Goal: Transaction & Acquisition: Purchase product/service

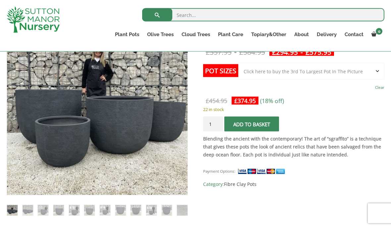
scroll to position [139, 0]
click at [219, 123] on input "1" at bounding box center [213, 123] width 20 height 15
type input "2"
click at [258, 126] on button "Add to basket" at bounding box center [252, 123] width 55 height 15
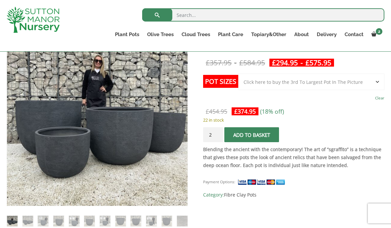
scroll to position [159, 0]
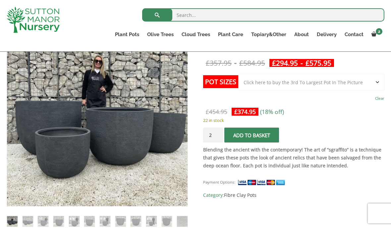
click at [377, 83] on select "Choose an option Click here to buy the 5th To Largest Pot In The Picture Click …" at bounding box center [312, 82] width 146 height 17
select select "Click here to buy the 2nd To Largest Pot In The Picture"
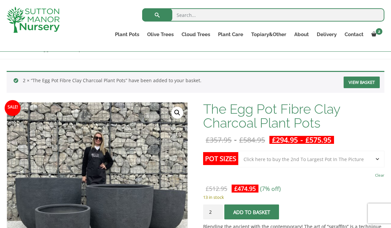
scroll to position [82, 0]
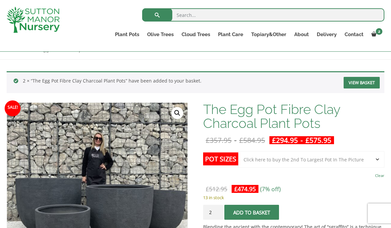
click at [366, 81] on link "View basket" at bounding box center [362, 83] width 36 height 12
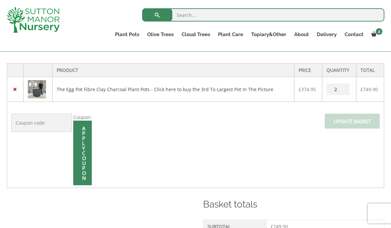
scroll to position [133, 0]
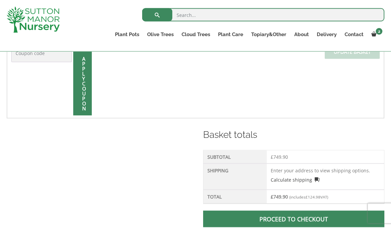
scroll to position [204, 0]
click at [288, 174] on td "Enter your address to view shipping options. Calculate shipping Select a countr…" at bounding box center [325, 177] width 117 height 26
click at [242, 174] on th "Shipping" at bounding box center [235, 177] width 63 height 26
click at [299, 180] on link "Calculate shipping" at bounding box center [295, 179] width 49 height 7
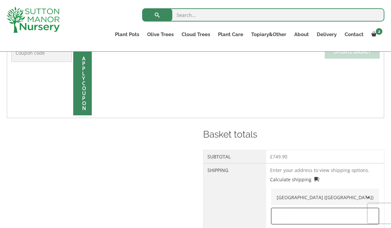
click at [306, 216] on input "text" at bounding box center [325, 216] width 108 height 17
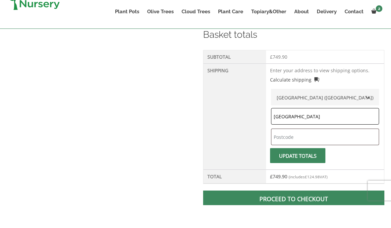
type input "Hampshire"
click at [291, 152] on input "text" at bounding box center [325, 160] width 108 height 17
type input "RG209SA"
click at [308, 171] on button "Update totals" at bounding box center [297, 178] width 55 height 15
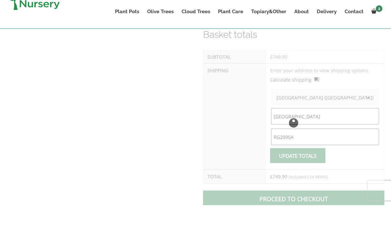
scroll to position [304, 0]
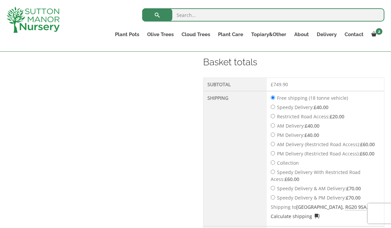
click at [275, 106] on input "Speedy Delivery: £ 40.00" at bounding box center [273, 107] width 4 height 4
radio input "true"
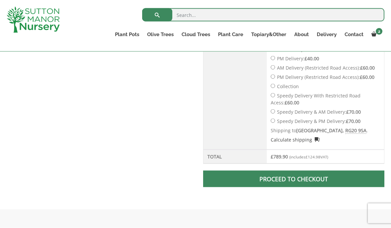
scroll to position [381, 0]
click at [294, 179] on span at bounding box center [294, 179] width 0 height 0
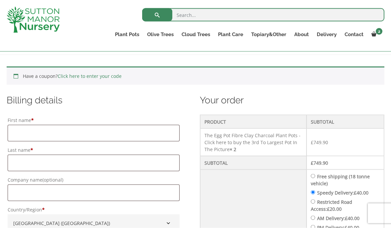
scroll to position [130, 0]
click at [105, 131] on input "First name *" at bounding box center [94, 133] width 172 height 17
type input "Jana"
click at [77, 165] on input "Last name *" at bounding box center [94, 163] width 172 height 17
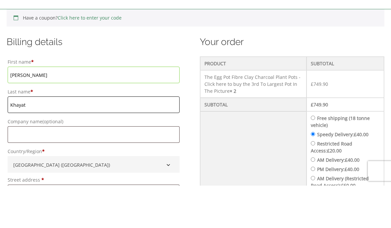
scroll to position [149, 0]
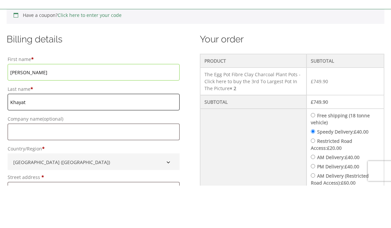
type input "Khayat"
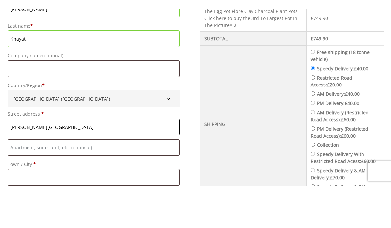
scroll to position [215, 0]
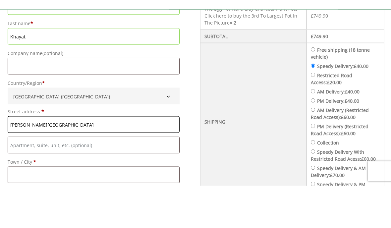
type input "Alma Farm"
click at [56, 209] on input "Town / City *" at bounding box center [94, 217] width 172 height 17
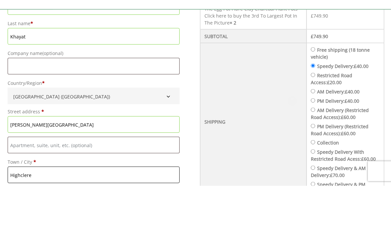
type input "Highclere"
click at [97, 179] on input "Flat, suite, unit, etc. (optional)" at bounding box center [94, 187] width 172 height 17
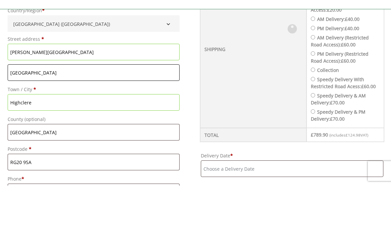
scroll to position [287, 0]
type input "[GEOGRAPHIC_DATA]"
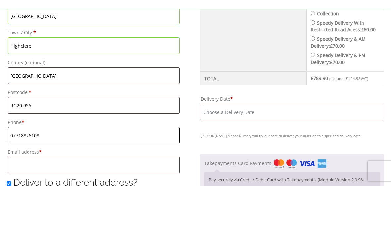
scroll to position [345, 0]
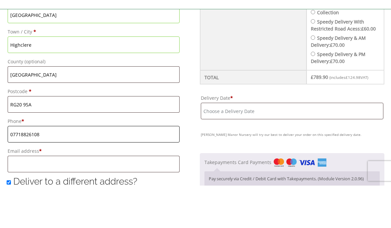
type input "07718826108"
click at [102, 198] on input "Email address *" at bounding box center [94, 206] width 172 height 17
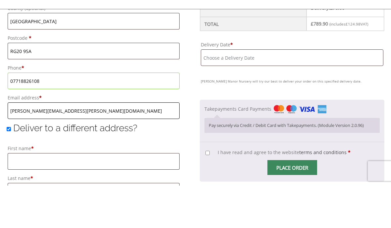
scroll to position [398, 0]
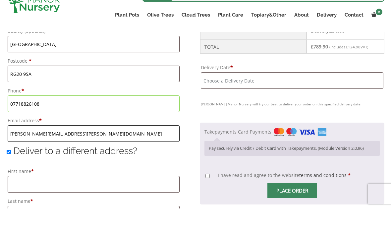
type input "[PERSON_NAME][EMAIL_ADDRESS][PERSON_NAME][DOMAIN_NAME]"
click at [11, 170] on input "Deliver to a different address?" at bounding box center [9, 172] width 4 height 4
checkbox input "false"
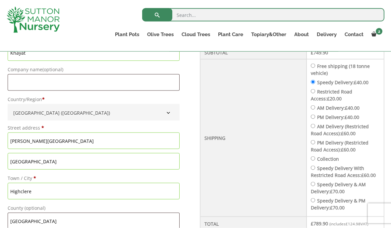
scroll to position [301, 0]
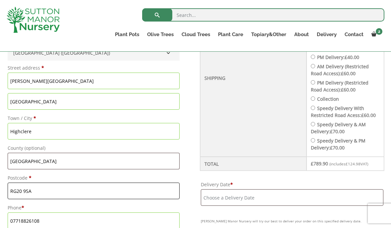
click at [44, 192] on input "RG20 9SA" at bounding box center [94, 191] width 172 height 17
type input "R"
type input "W8 7NF"
click at [65, 81] on input "Alma Farm" at bounding box center [94, 81] width 172 height 17
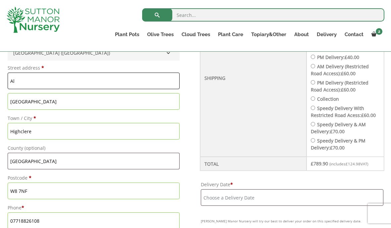
type input "A"
type input "Flat [GEOGRAPHIC_DATA]"
click at [53, 104] on input "[GEOGRAPHIC_DATA]" at bounding box center [94, 101] width 172 height 17
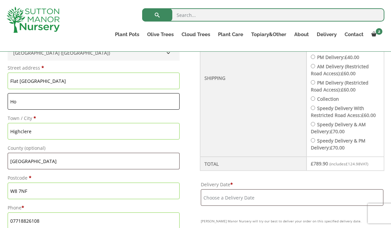
type input "H"
type input "[STREET_ADDRESS]"
click at [46, 163] on input "[GEOGRAPHIC_DATA]" at bounding box center [94, 161] width 172 height 17
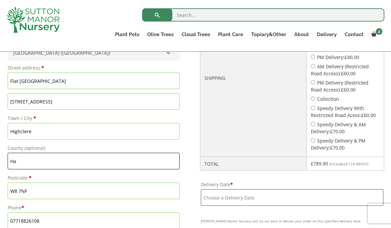
type input "H"
click at [45, 135] on input "Highclere" at bounding box center [94, 131] width 172 height 17
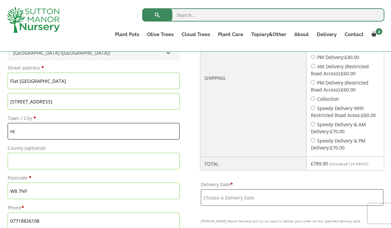
type input "H"
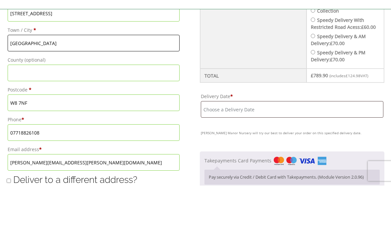
scroll to position [346, 0]
type input "[GEOGRAPHIC_DATA]"
click at [11, 221] on input "Deliver to a different address?" at bounding box center [9, 223] width 4 height 4
checkbox input "true"
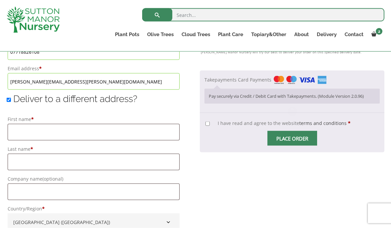
scroll to position [469, 0]
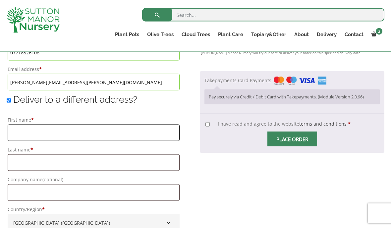
click at [96, 136] on input "First name *" at bounding box center [94, 133] width 172 height 17
type input "Jana"
click at [118, 159] on input "Last name *" at bounding box center [94, 163] width 172 height 17
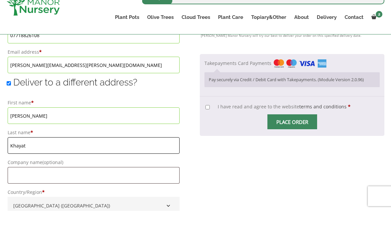
scroll to position [478, 0]
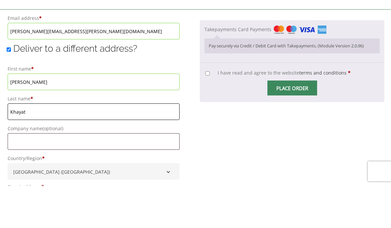
type input "Khayat"
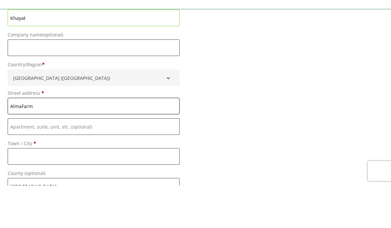
type input "AlmaFarm"
click at [67, 161] on input "Flat, suite, unit, etc. (optional)" at bounding box center [94, 169] width 172 height 17
type input "~"
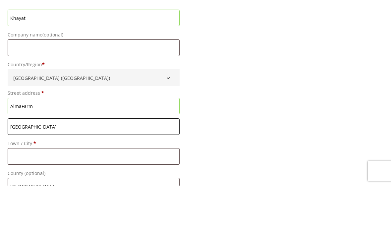
type input "[GEOGRAPHIC_DATA]"
click at [76, 191] on input "Town / City *" at bounding box center [94, 199] width 172 height 17
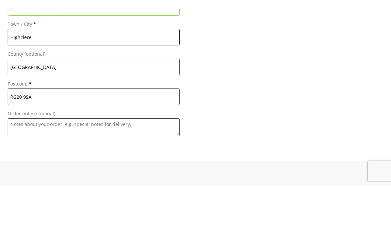
scroll to position [694, 0]
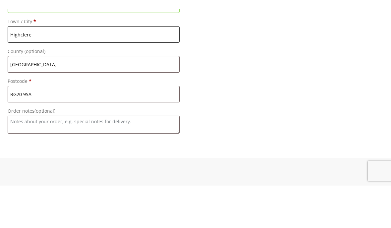
type input "Highclere"
click at [112, 158] on textarea "Order notes (optional)" at bounding box center [94, 167] width 172 height 18
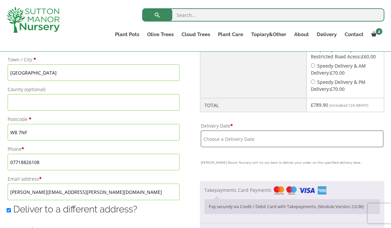
scroll to position [353, 0]
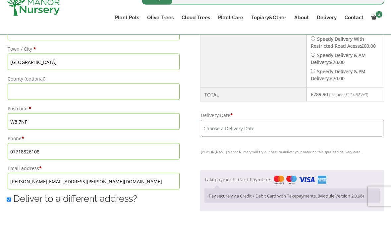
type textarea "Please leave near garage if not at home. A text before would be great however a…"
click at [289, 154] on input "Delivery Date *" at bounding box center [292, 145] width 183 height 17
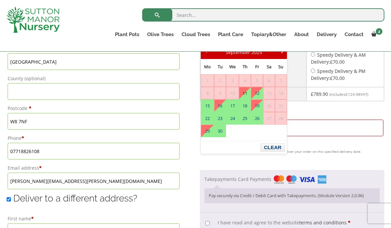
click at [246, 93] on link "11" at bounding box center [245, 93] width 11 height 12
type input "[DATE]"
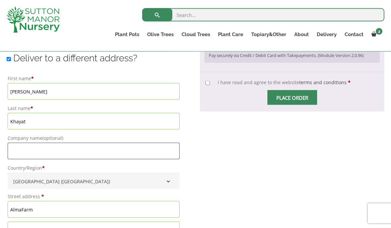
scroll to position [511, 0]
click at [208, 85] on input "I have read and agree to the website terms and conditions *" at bounding box center [208, 83] width 4 height 4
checkbox input "true"
click at [296, 105] on input "Place order" at bounding box center [293, 97] width 50 height 15
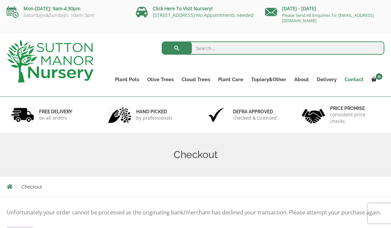
click at [353, 82] on link "Contact" at bounding box center [354, 79] width 27 height 9
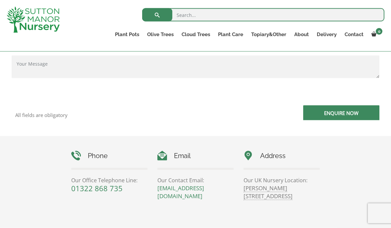
scroll to position [225, 0]
click at [204, 191] on link "[EMAIL_ADDRESS][DOMAIN_NAME]" at bounding box center [181, 192] width 47 height 16
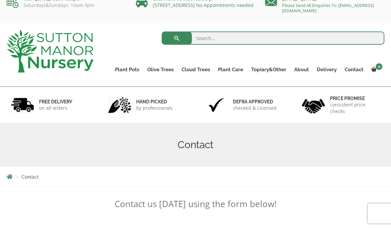
scroll to position [0, 0]
